Goal: Task Accomplishment & Management: Manage account settings

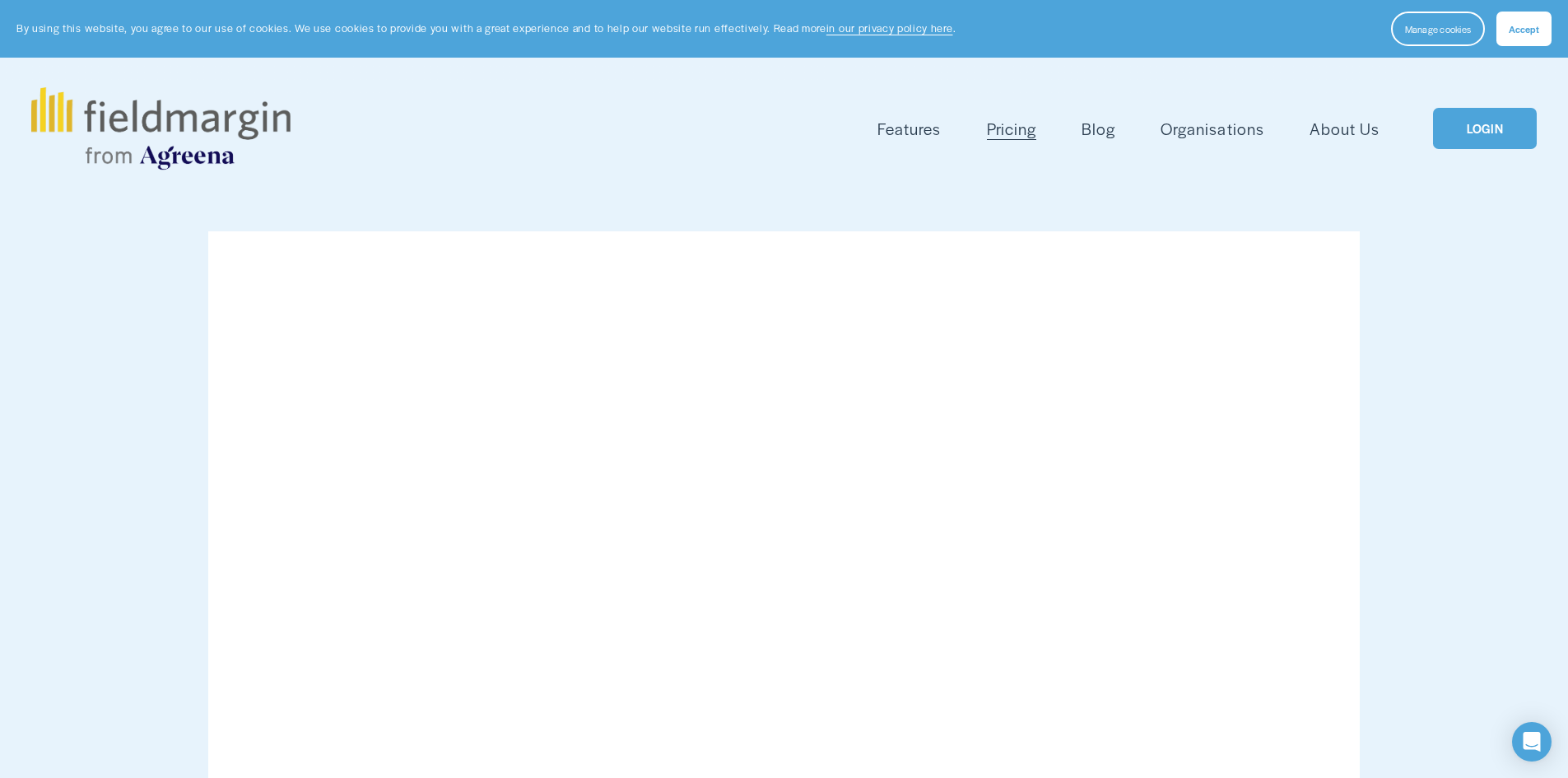
click at [1485, 138] on link "LOGIN" at bounding box center [1485, 129] width 104 height 42
